Goal: Find specific page/section: Find specific page/section

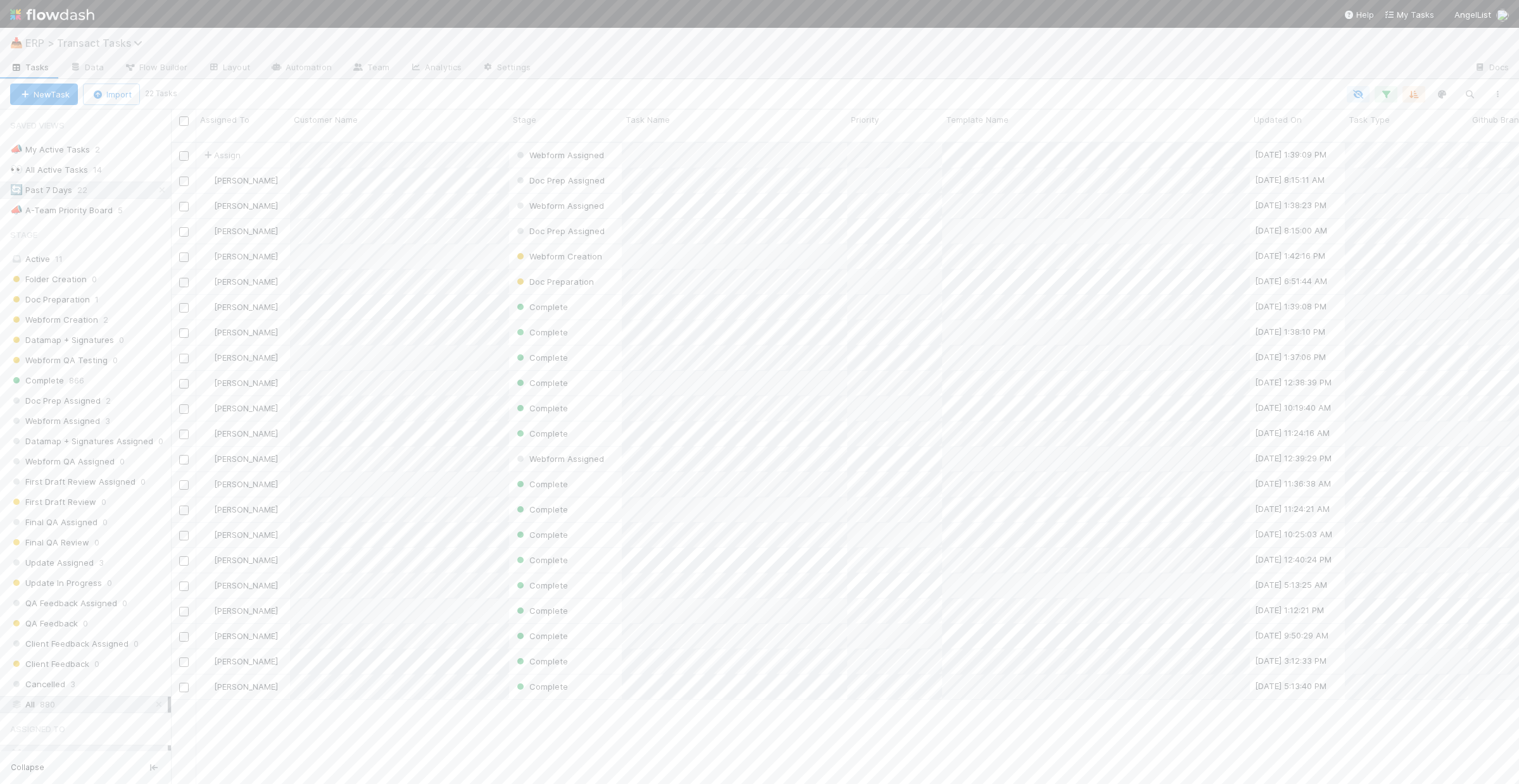
scroll to position [644, 1339]
click at [64, 45] on span "ERP > Transact Tasks" at bounding box center [87, 43] width 124 height 13
click at [105, 256] on div "☎️ ERP > Software Meeting Hub" at bounding box center [165, 257] width 301 height 13
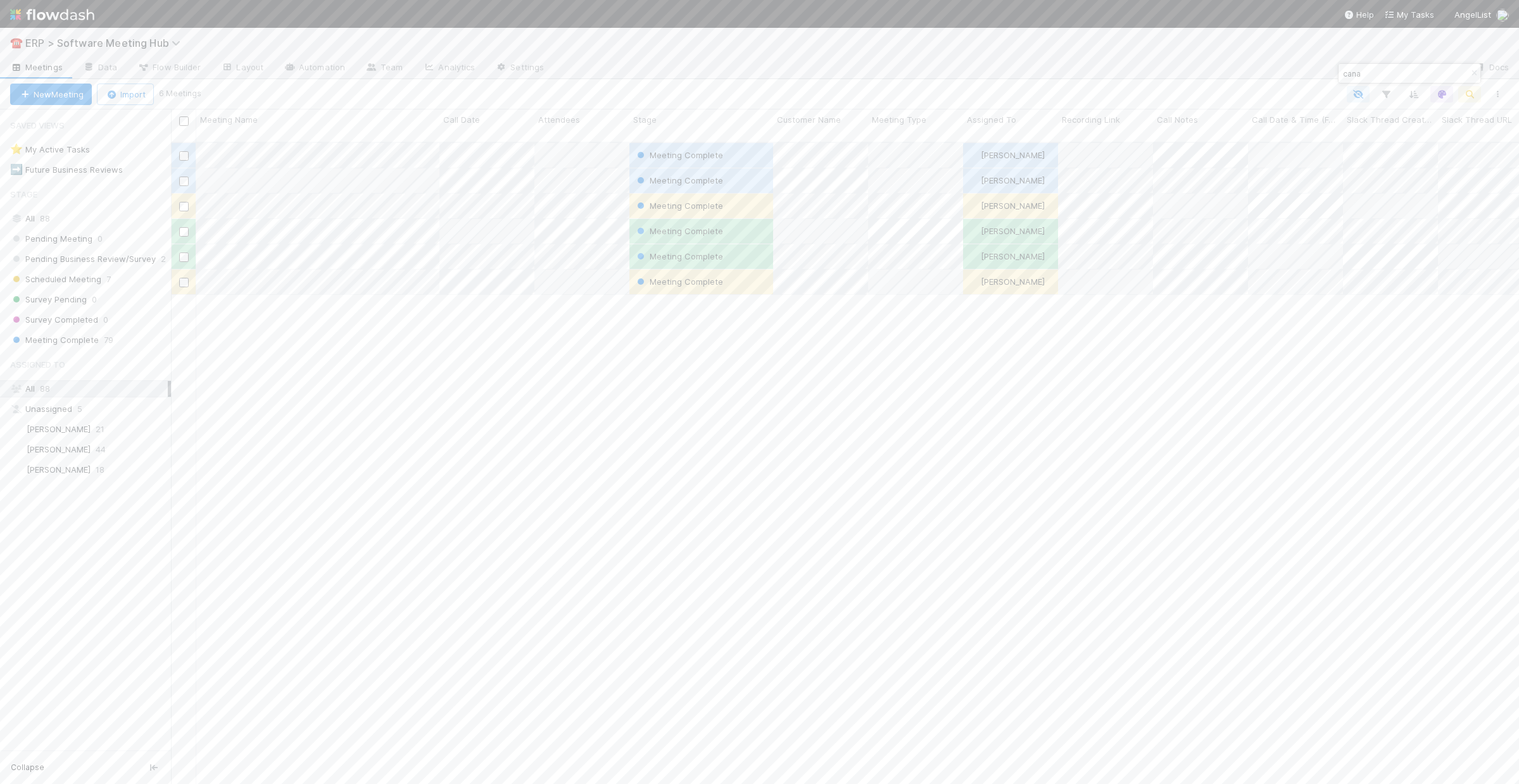
scroll to position [644, 1339]
drag, startPoint x: 1372, startPoint y: 73, endPoint x: 1281, endPoint y: 69, distance: 91.1
click at [1281, 69] on body "☎️ ERP > Software Meeting Hub Meetings Data Flow Builder Layout Automation Team…" at bounding box center [759, 392] width 1519 height 784
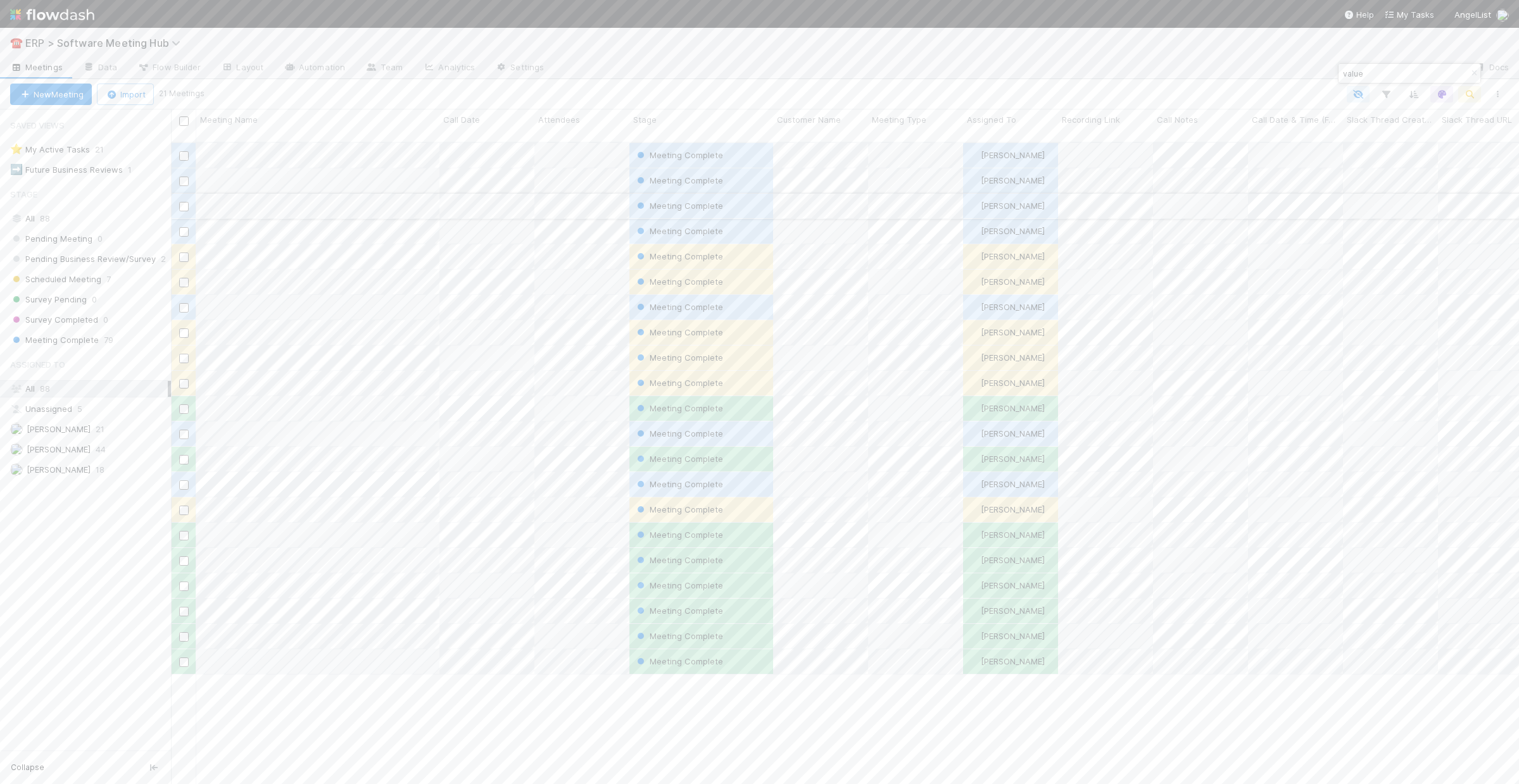
type input "value"
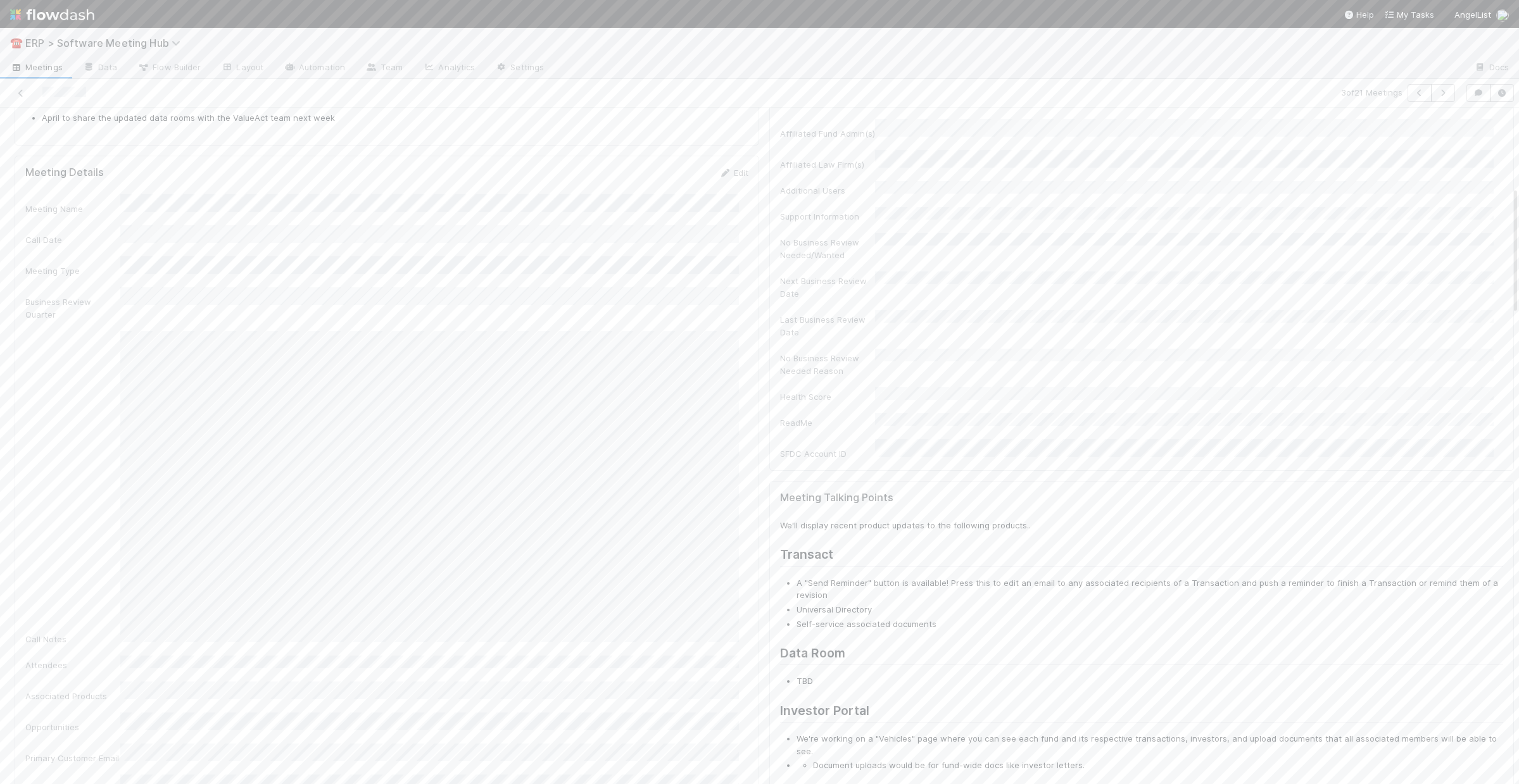
scroll to position [421, 0]
